Goal: Information Seeking & Learning: Check status

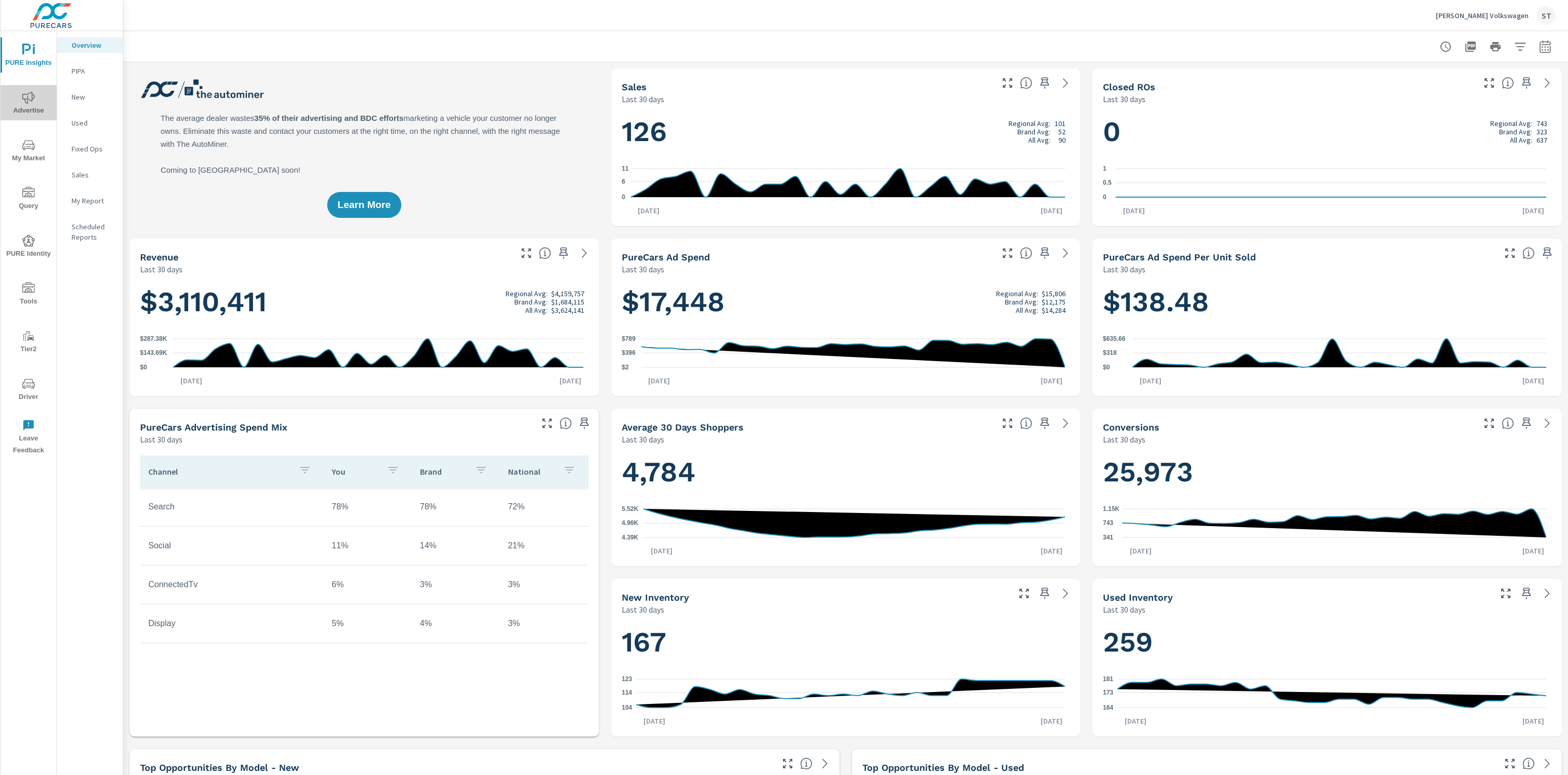
click at [21, 99] on span "Advertise" at bounding box center [28, 104] width 50 height 25
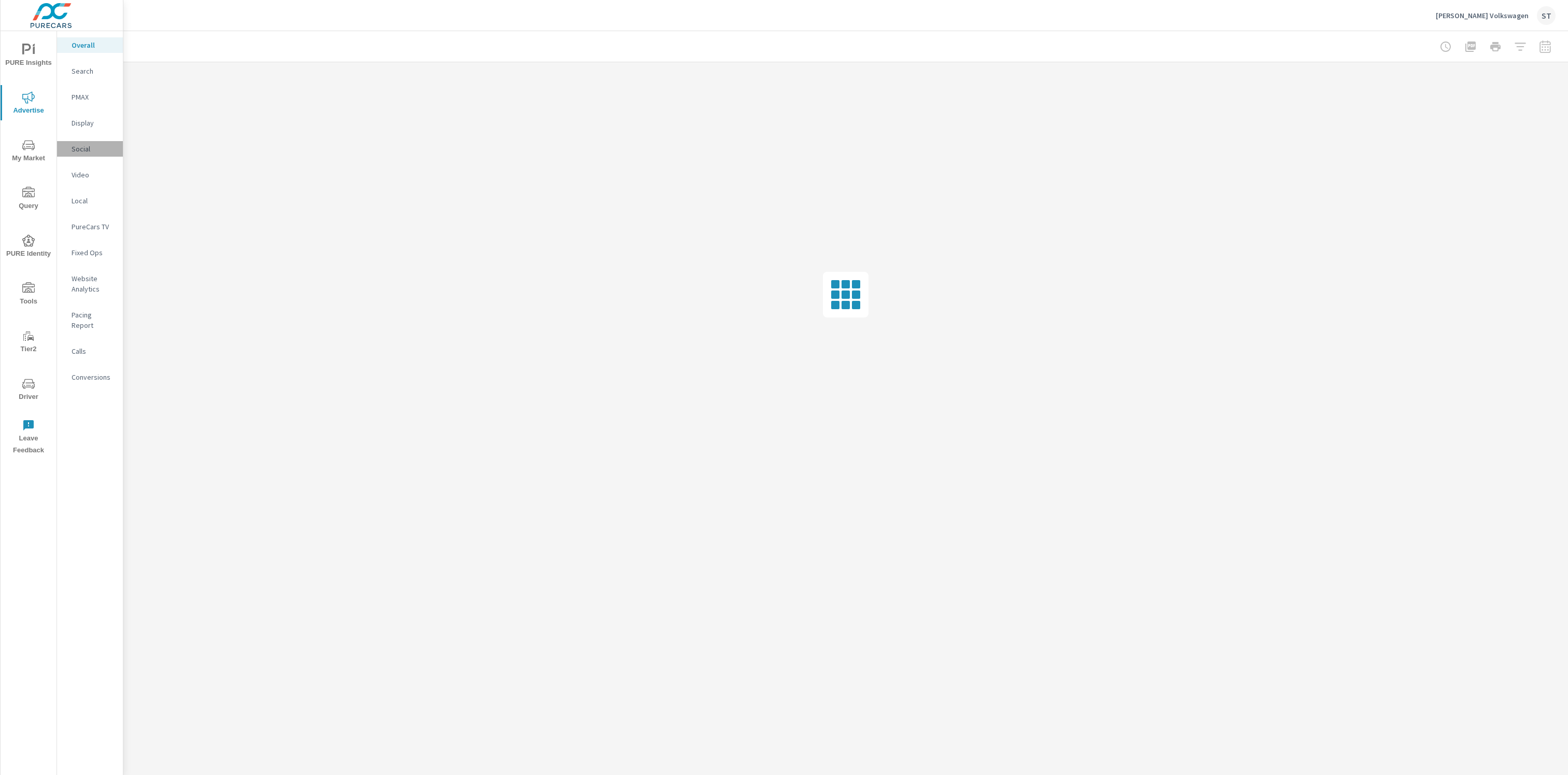
click at [81, 142] on div "Social" at bounding box center [90, 149] width 66 height 16
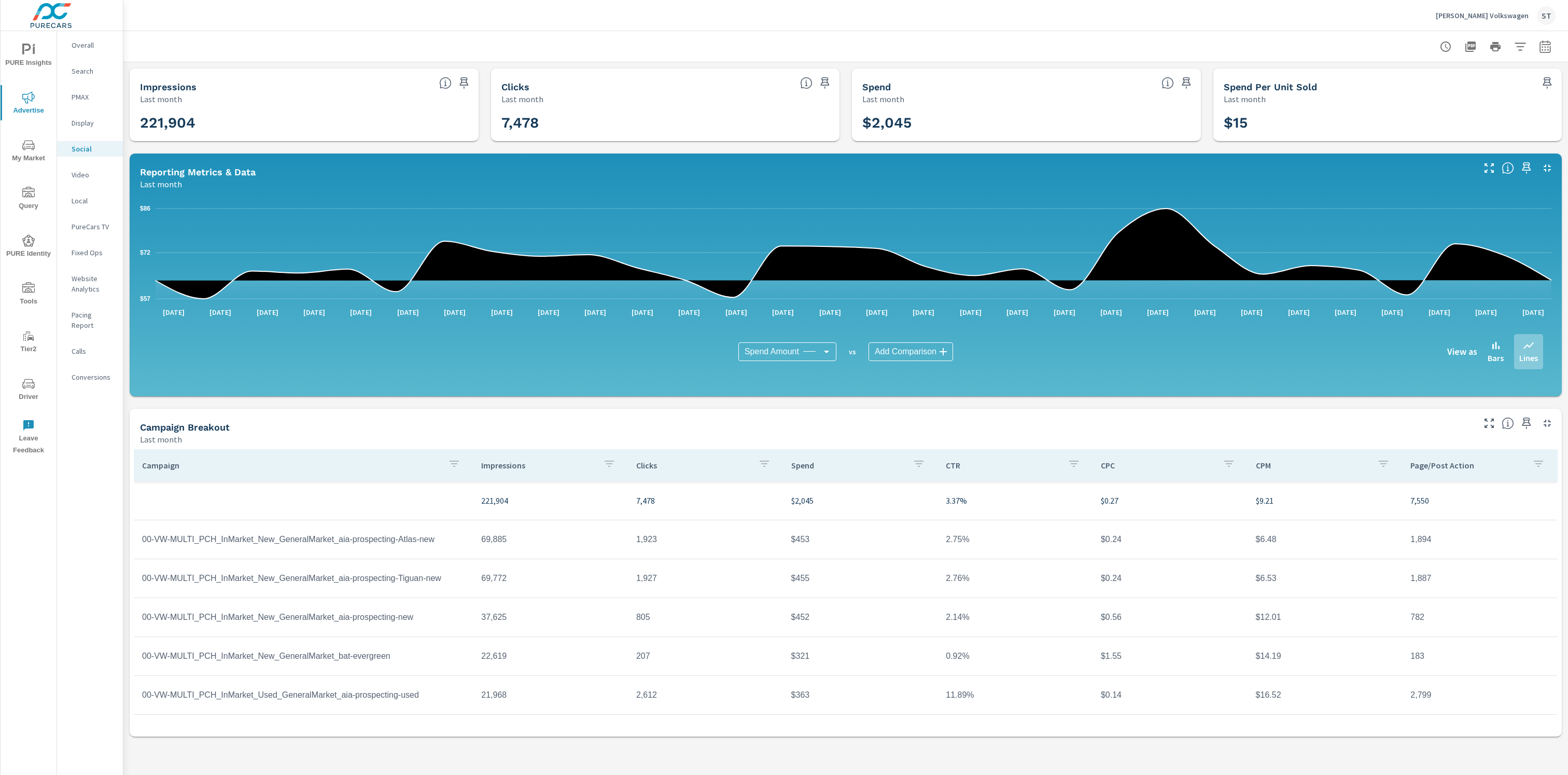
click at [1550, 54] on button "button" at bounding box center [1545, 47] width 21 height 21
select select "Last month"
click at [1491, 76] on div "Custom [DATE] Last week Last 7 days Last 14 days Last 30 days Last 45 days Last…" at bounding box center [1462, 90] width 112 height 29
click at [1329, 50] on div at bounding box center [845, 46] width 1420 height 31
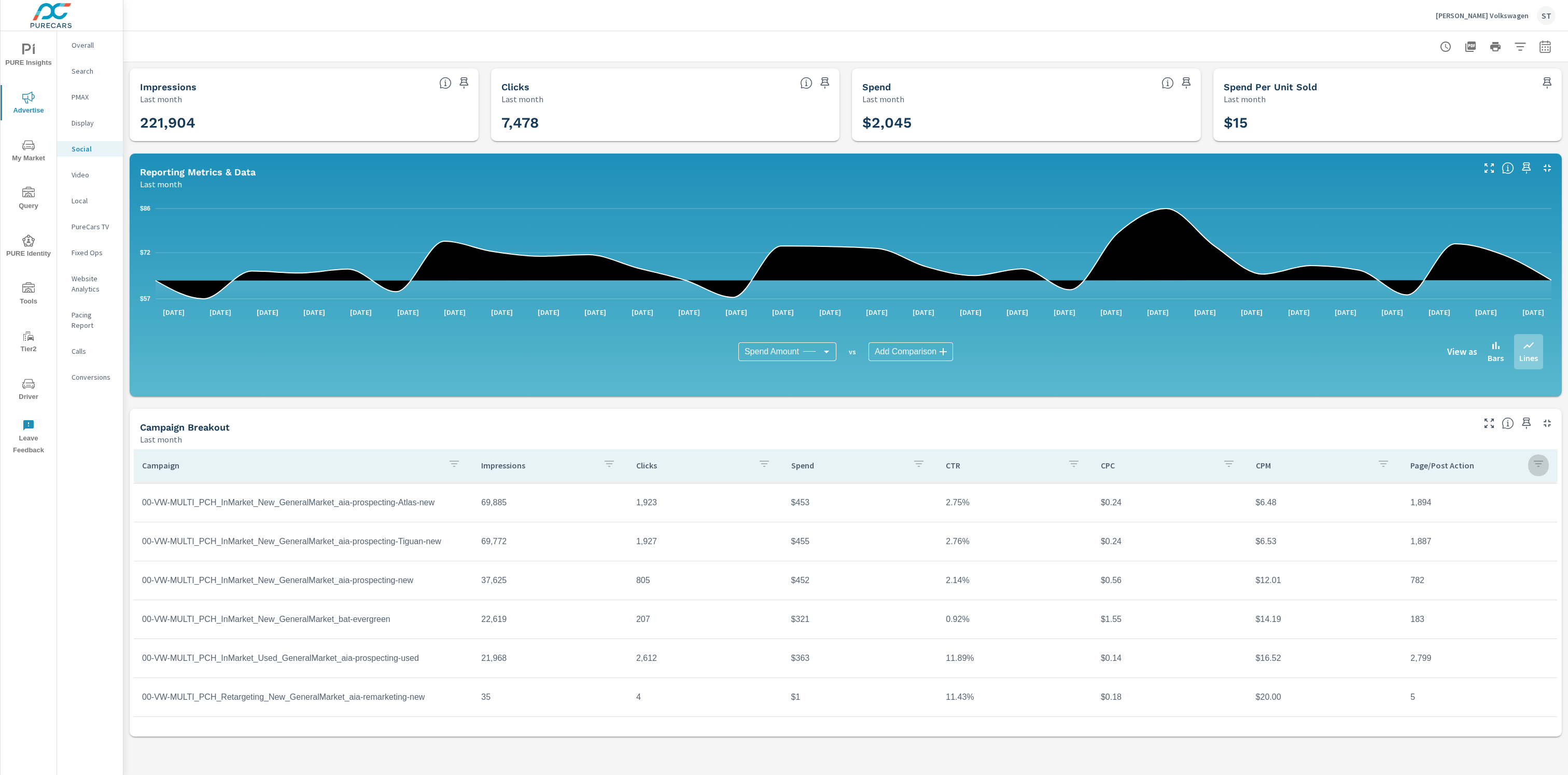
click at [1528, 454] on button "button" at bounding box center [1538, 465] width 21 height 24
click at [1548, 419] on div at bounding box center [784, 387] width 1568 height 775
click at [1548, 421] on icon "button" at bounding box center [1547, 424] width 12 height 12
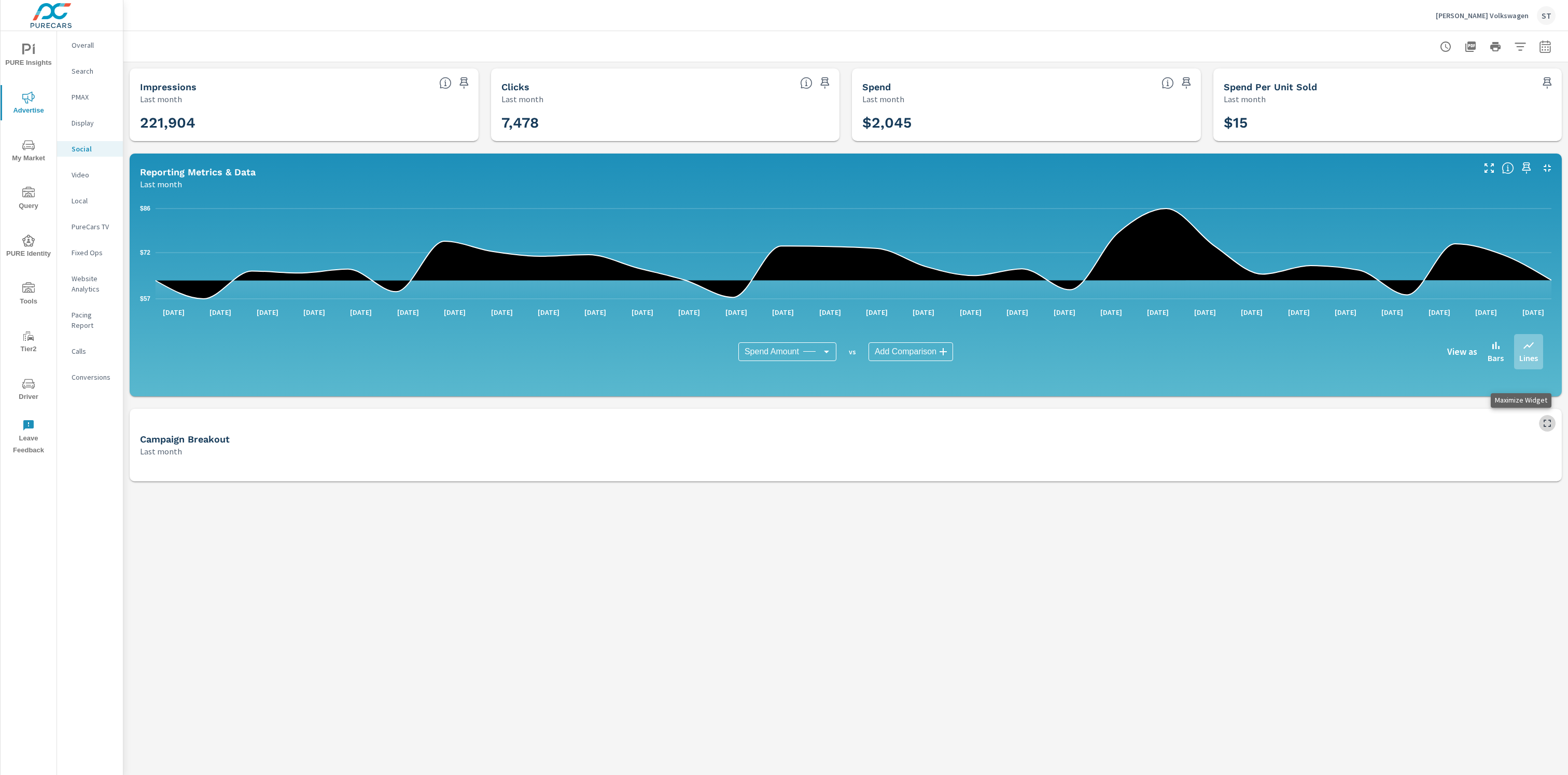
click at [1548, 421] on icon "button" at bounding box center [1547, 424] width 12 height 12
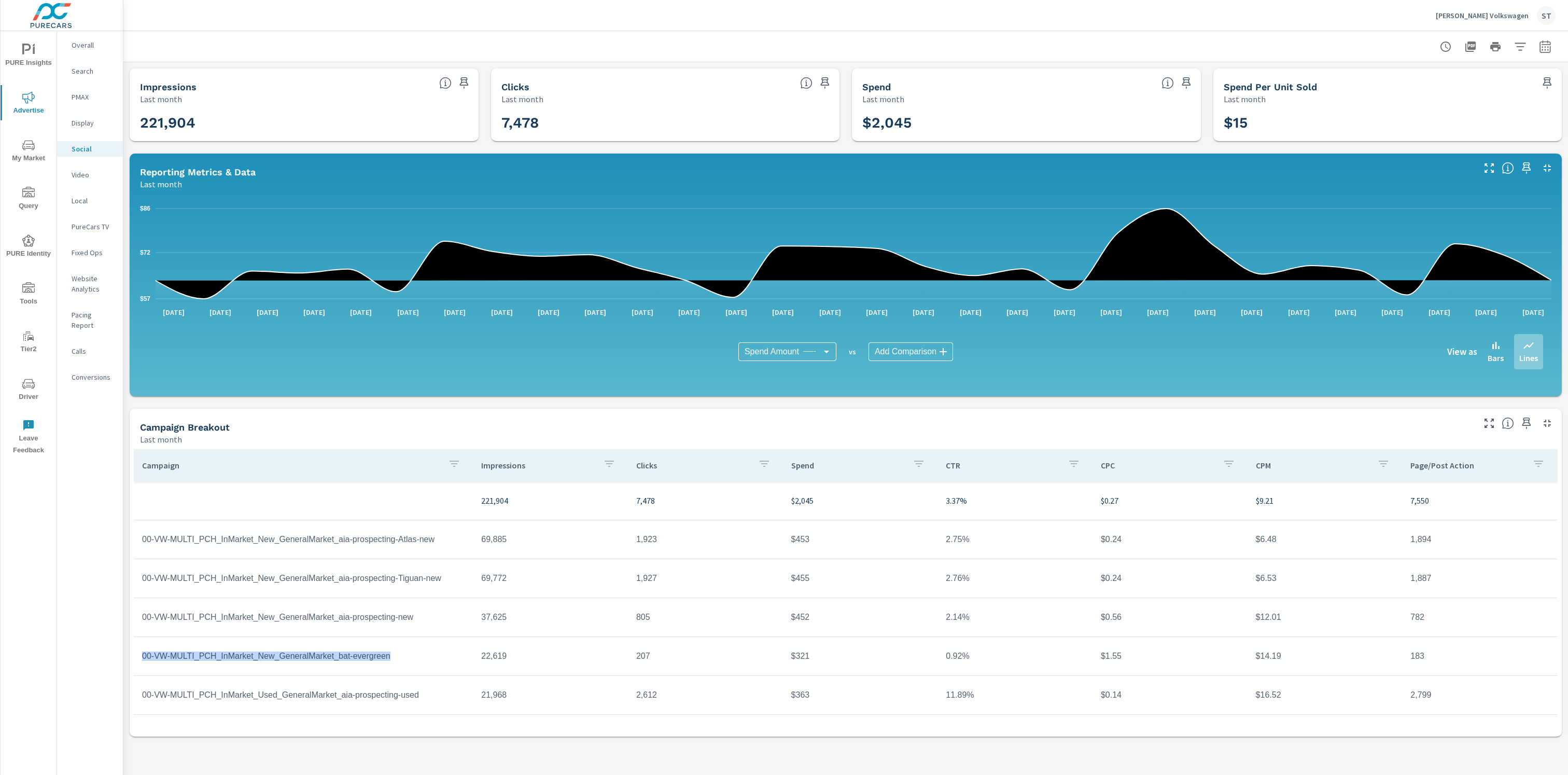
copy td "00-VW-MULTI_PCH_InMarket_New_GeneralMarket_bat-evergreen"
drag, startPoint x: 410, startPoint y: 662, endPoint x: 840, endPoint y: 305, distance: 558.9
click at [139, 659] on td "00-VW-MULTI_PCH_InMarket_New_GeneralMarket_bat-evergreen" at bounding box center [303, 656] width 339 height 26
